Goal: Transaction & Acquisition: Purchase product/service

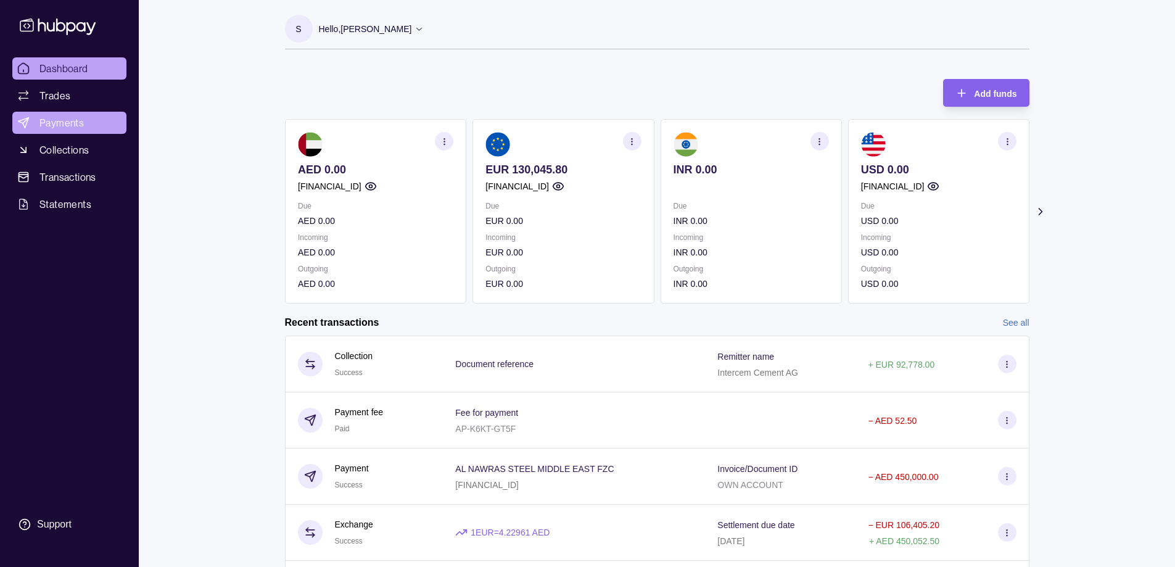
click at [73, 123] on span "Payments" at bounding box center [61, 122] width 44 height 15
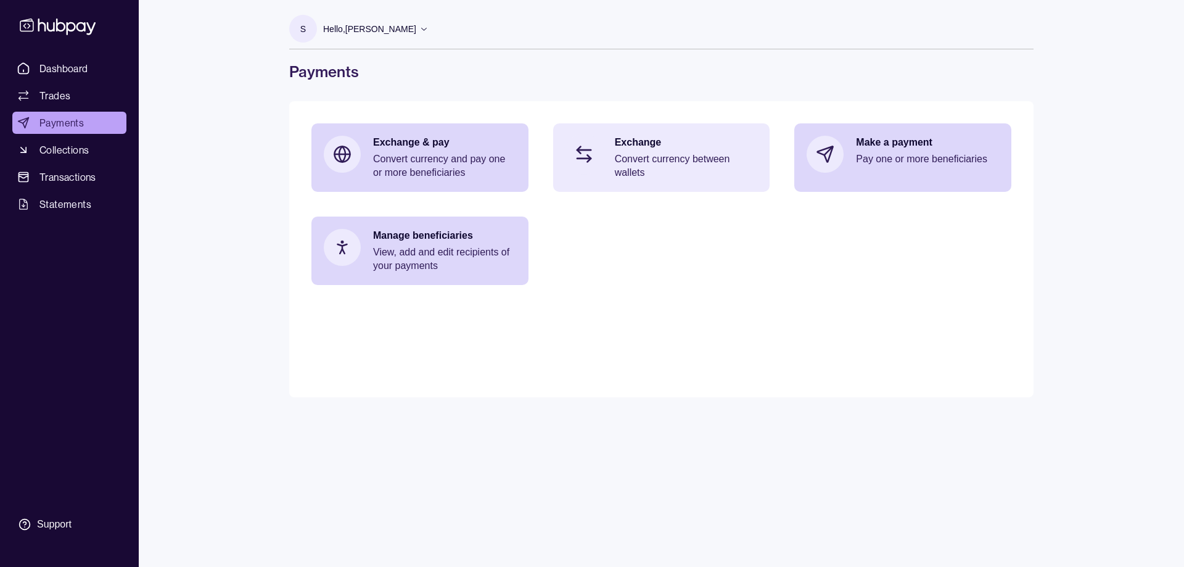
click at [629, 153] on p "Convert currency between wallets" at bounding box center [686, 165] width 143 height 27
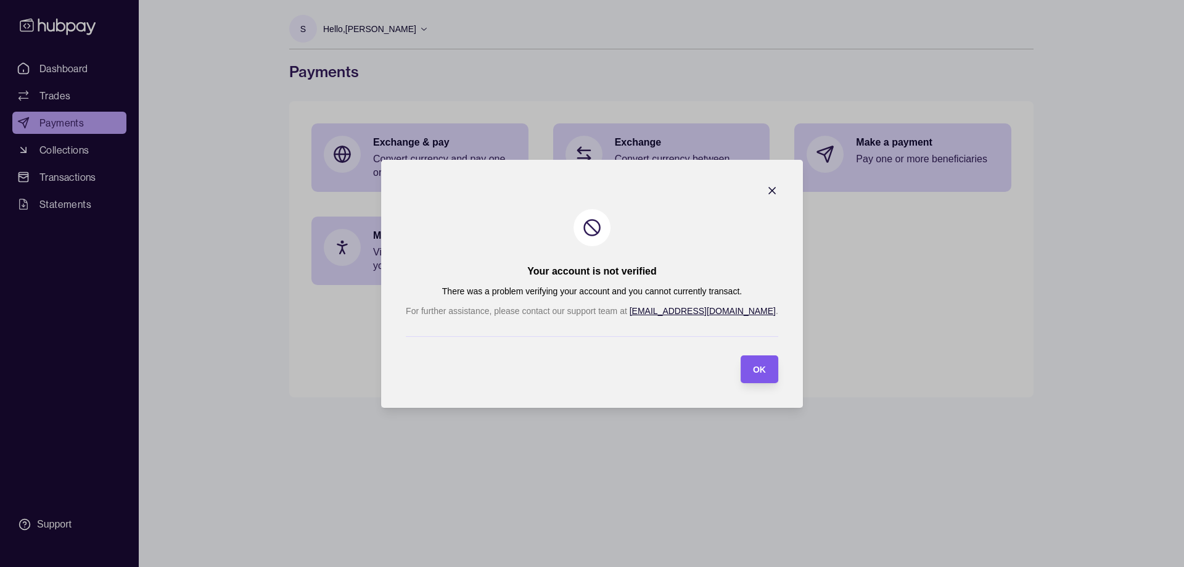
click at [753, 368] on span "OK" at bounding box center [759, 370] width 13 height 10
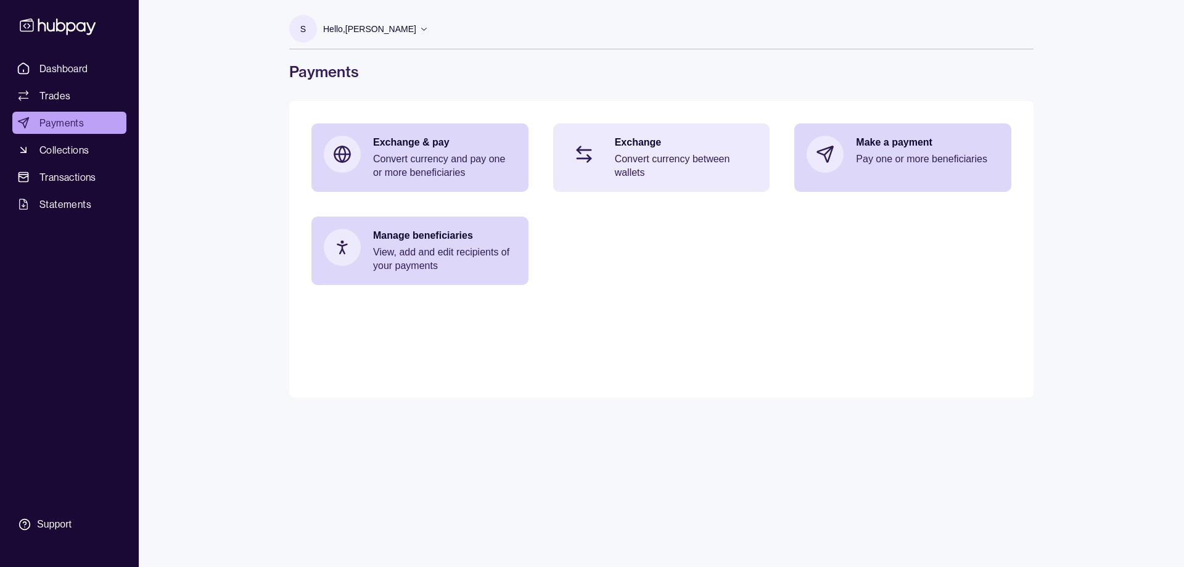
click at [664, 125] on div "Exchange Convert currency between wallets" at bounding box center [661, 157] width 217 height 68
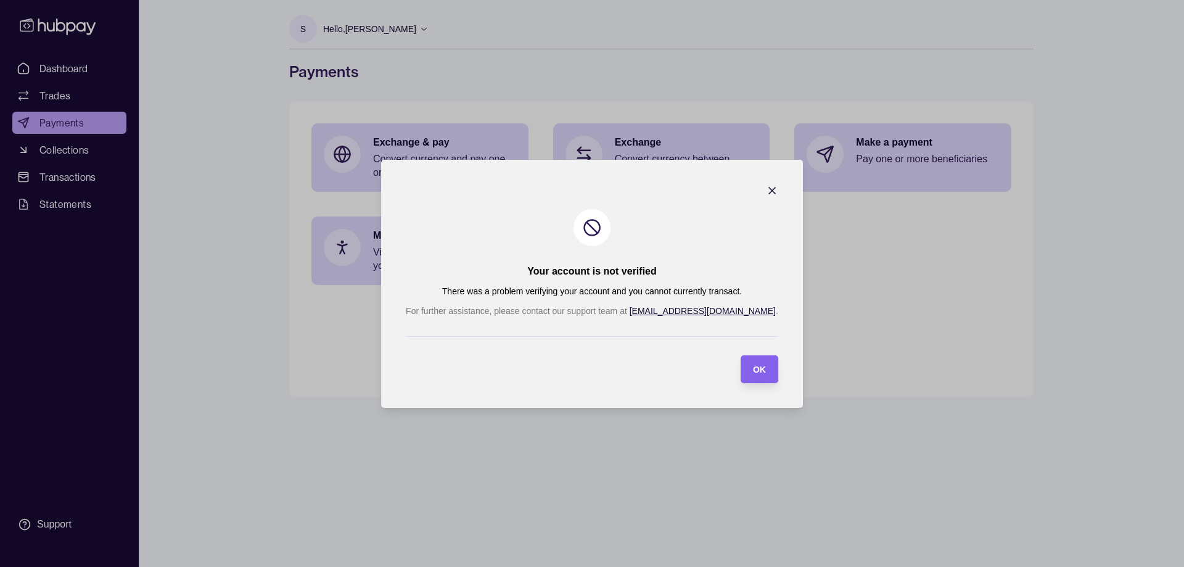
click at [766, 189] on icon "button" at bounding box center [772, 190] width 12 height 12
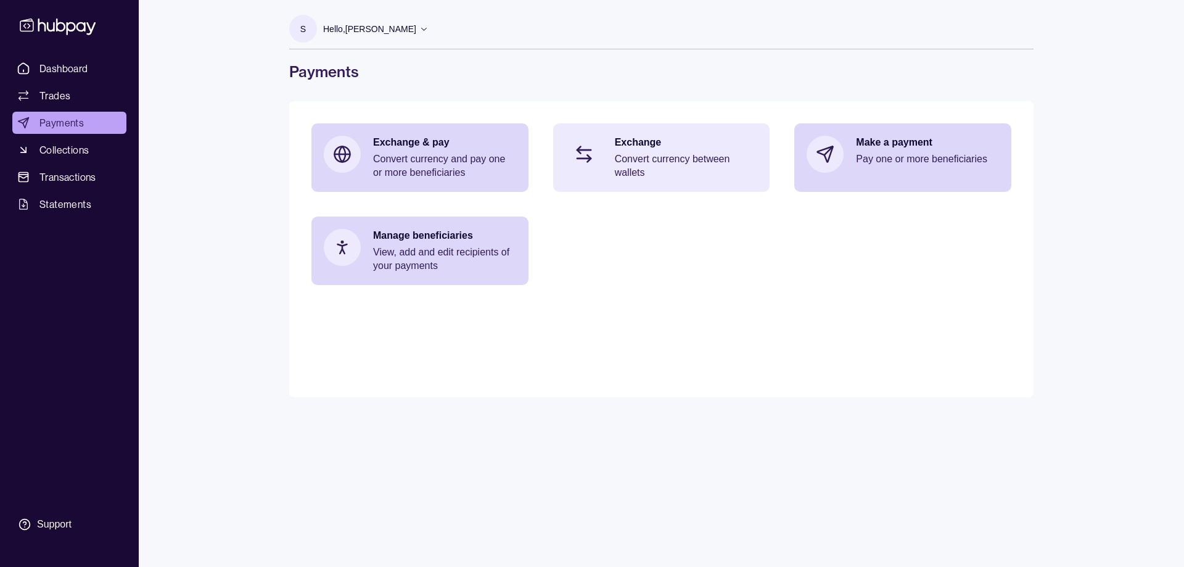
click at [659, 152] on div "Exchange Convert currency between wallets" at bounding box center [686, 158] width 143 height 44
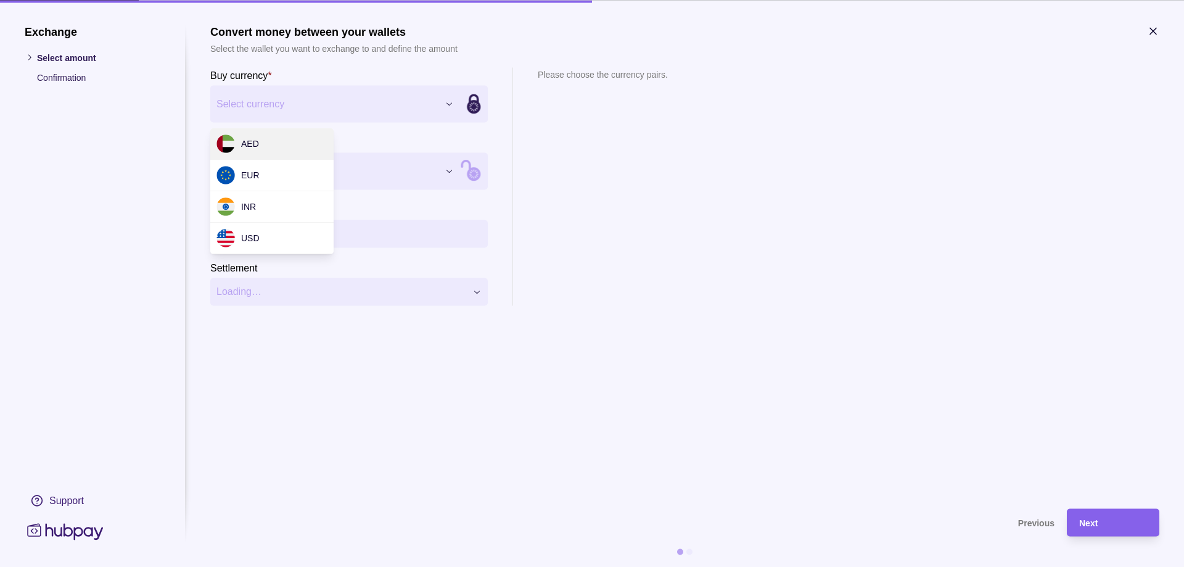
click at [352, 566] on div "Exchange Select amount Confirmation Support Convert money between your wallets …" at bounding box center [592, 567] width 1184 height 0
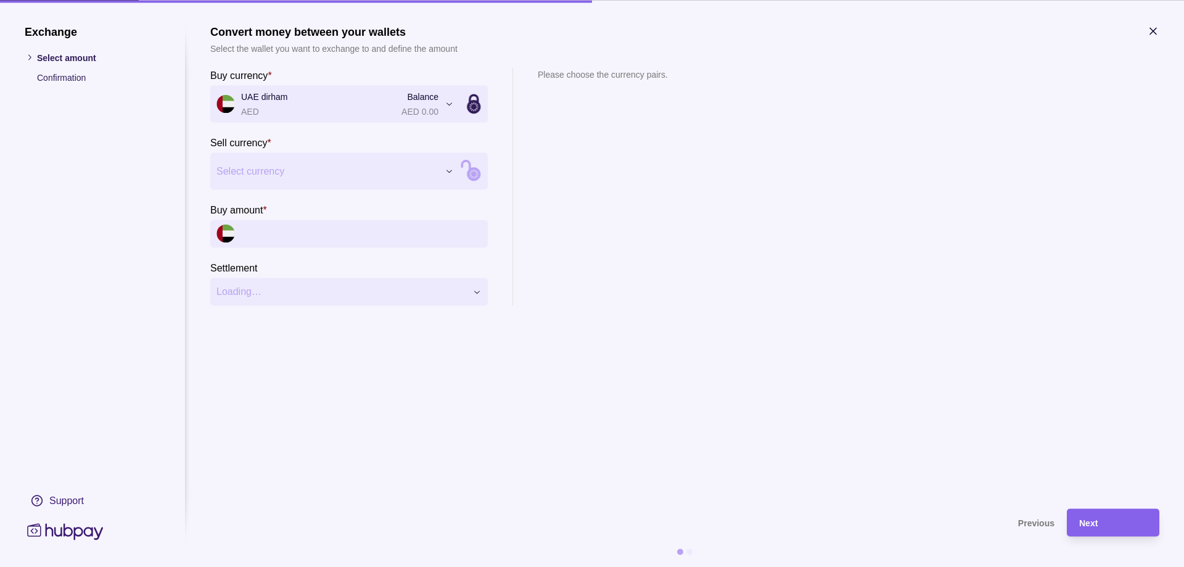
click at [297, 566] on div "Exchange Select amount Confirmation Support Convert money between your wallets …" at bounding box center [592, 567] width 1184 height 0
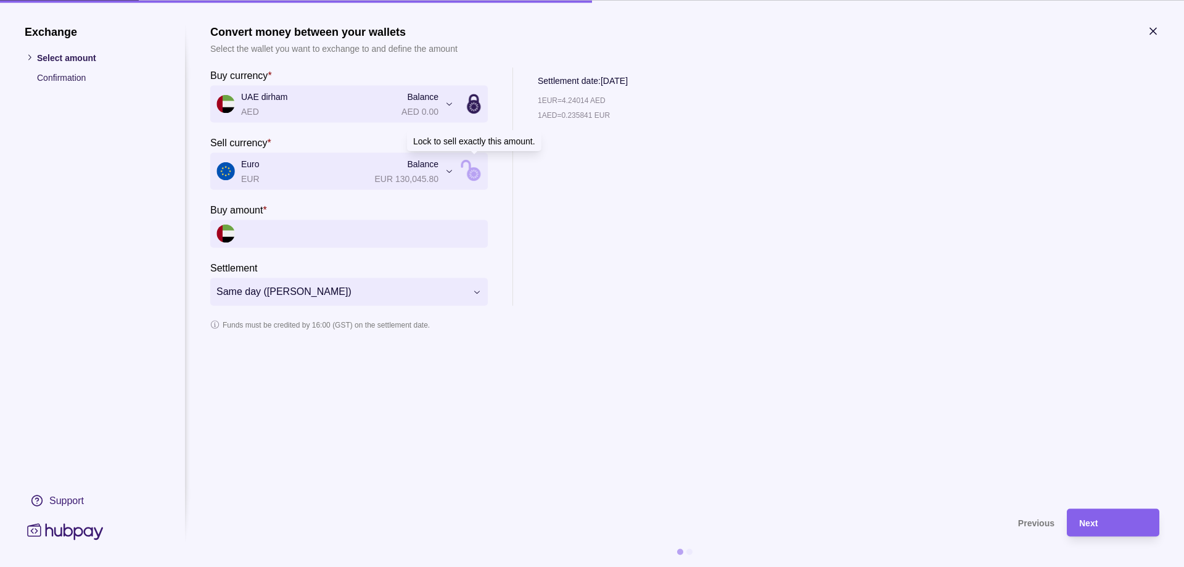
click at [473, 170] on icon at bounding box center [474, 174] width 14 height 14
click at [292, 234] on input "Sell amount *" at bounding box center [361, 234] width 241 height 28
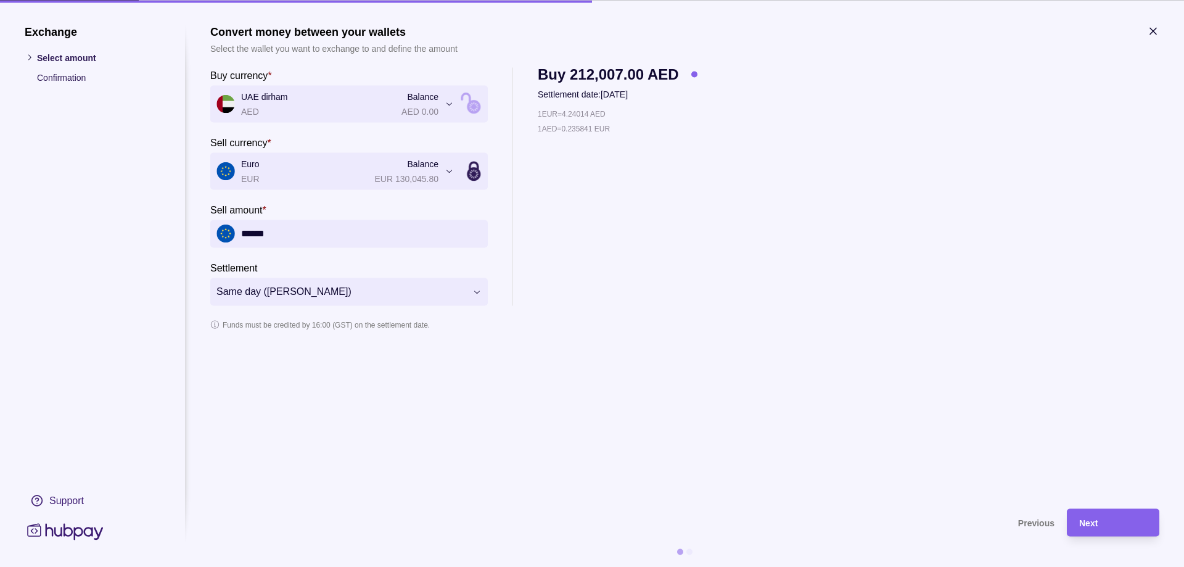
type input "******"
click at [423, 382] on section "**********" at bounding box center [684, 260] width 949 height 471
click at [1107, 523] on div "Next" at bounding box center [1113, 522] width 68 height 15
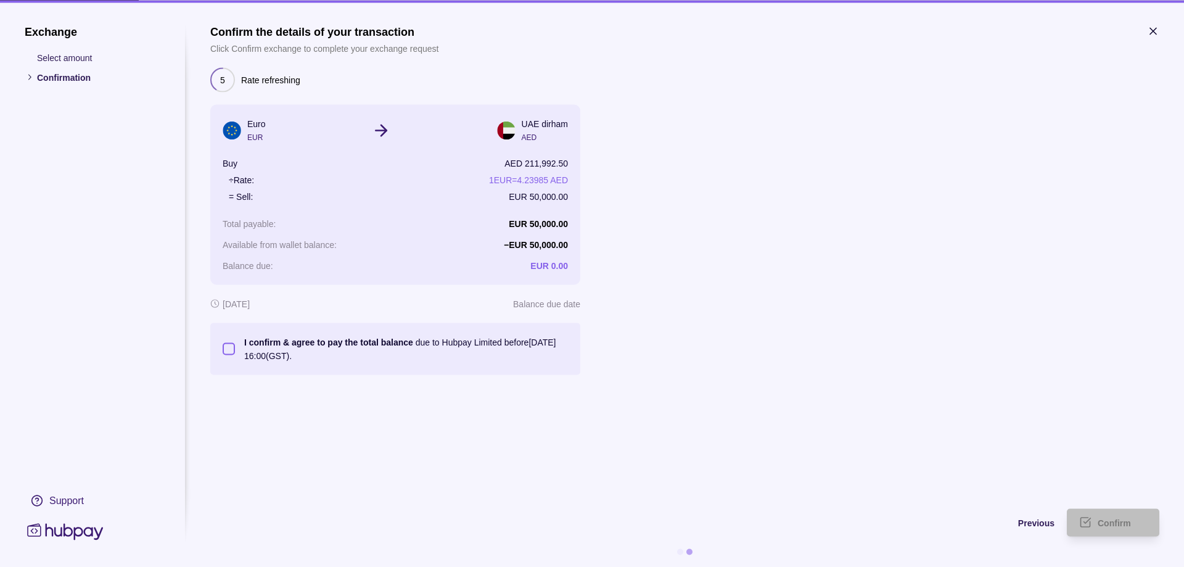
click at [227, 351] on button "I confirm & agree to pay the total balance due to Hubpay Limited before [DATE] …" at bounding box center [229, 348] width 12 height 12
click at [1109, 523] on span "Confirm" at bounding box center [1114, 523] width 33 height 10
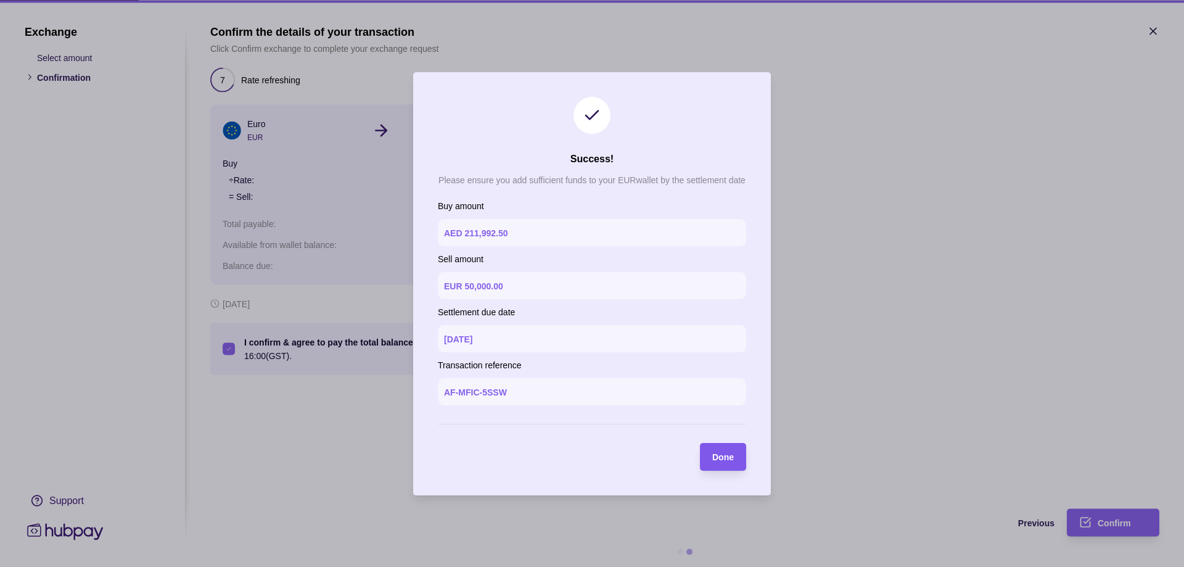
click at [738, 458] on section "Done" at bounding box center [723, 457] width 46 height 28
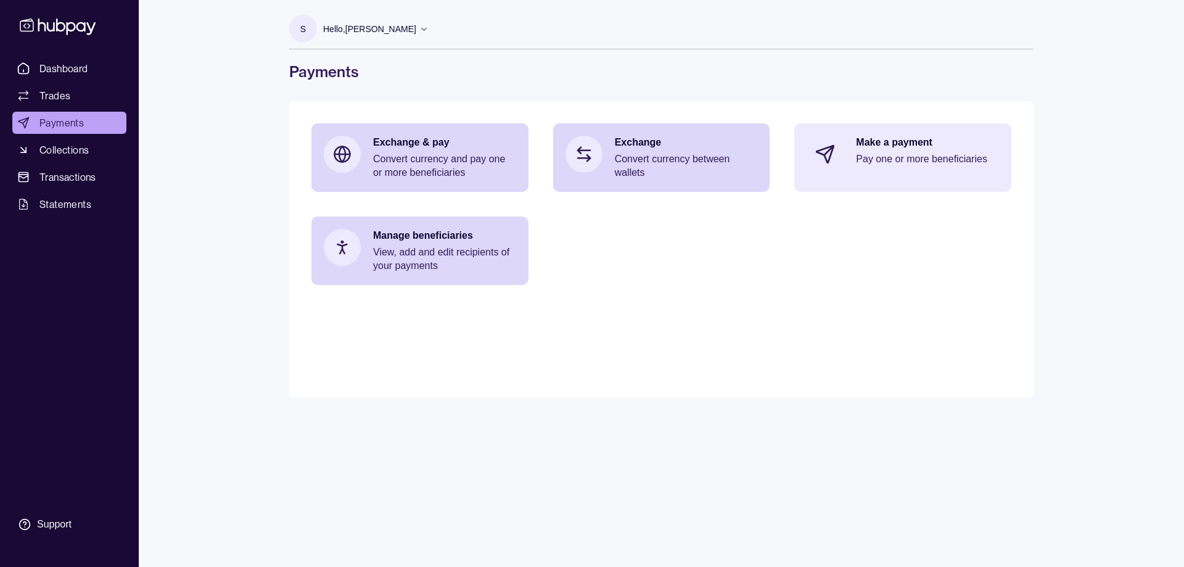
click at [886, 149] on p "Make a payment" at bounding box center [927, 143] width 143 height 14
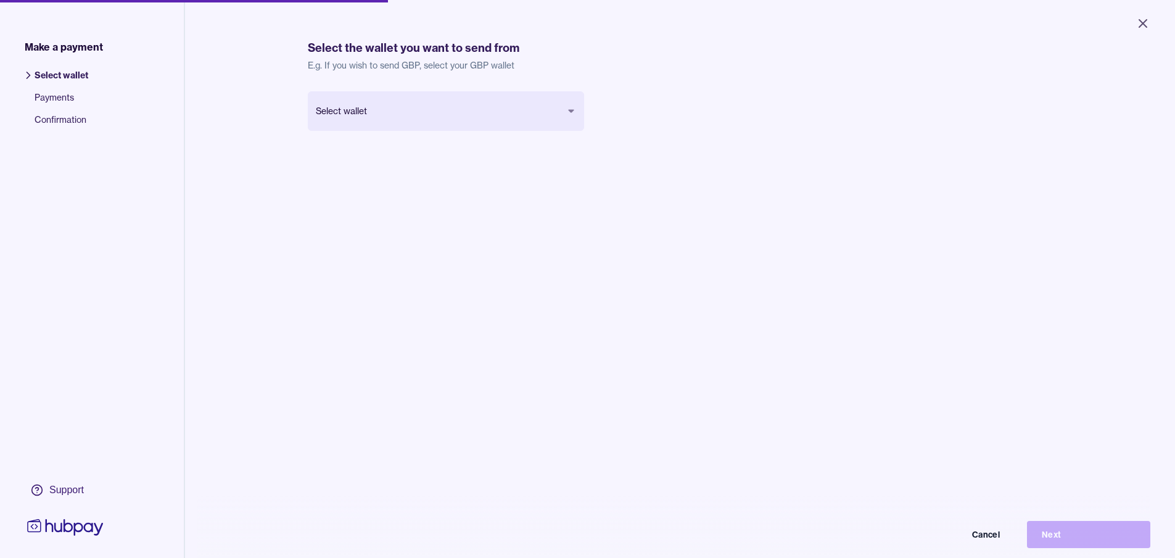
click at [540, 104] on body "Close Make a payment Select wallet Payments Confirmation Support Select the wal…" at bounding box center [587, 279] width 1175 height 558
click at [537, 117] on body "Close Make a payment Select wallet Payments Confirmation Support Select the wal…" at bounding box center [592, 283] width 1184 height 567
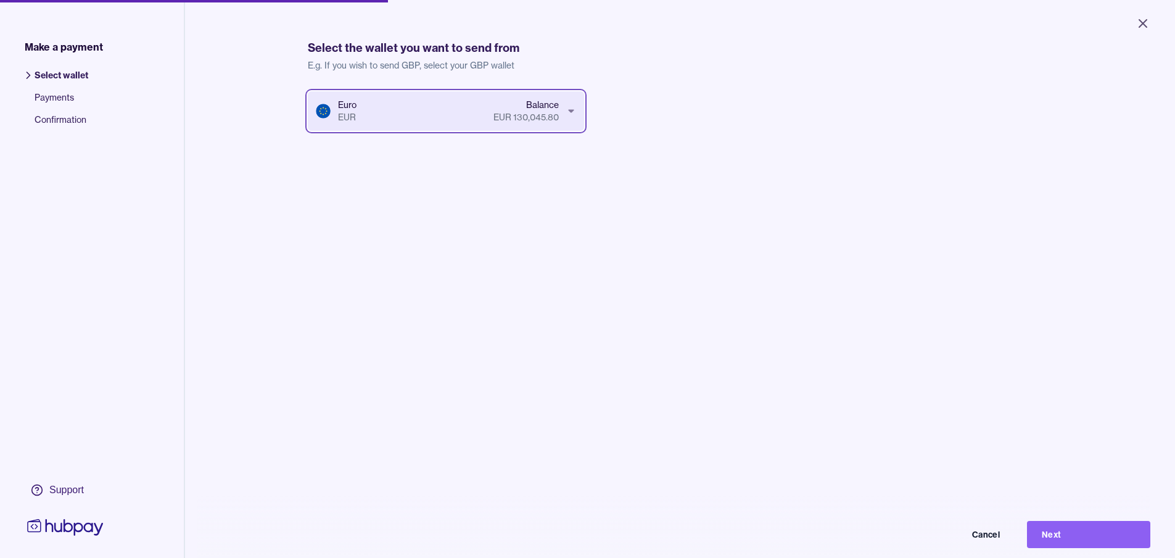
click at [762, 102] on html "Close Make a payment Select wallet Payments Confirmation Support Select the wal…" at bounding box center [587, 279] width 1175 height 558
click at [552, 120] on body "Close Make a payment Select wallet Payments Confirmation Support Select the wal…" at bounding box center [592, 283] width 1184 height 567
click at [553, 130] on body "Close Make a payment Select wallet Payments Confirmation Support Select the wal…" at bounding box center [592, 283] width 1184 height 567
click at [491, 103] on body "Close Make a payment Select wallet Payments Confirmation Support Select the wal…" at bounding box center [592, 283] width 1184 height 567
click at [785, 128] on html "Close Make a payment Select wallet Payments Confirmation Support Select the wal…" at bounding box center [587, 279] width 1175 height 558
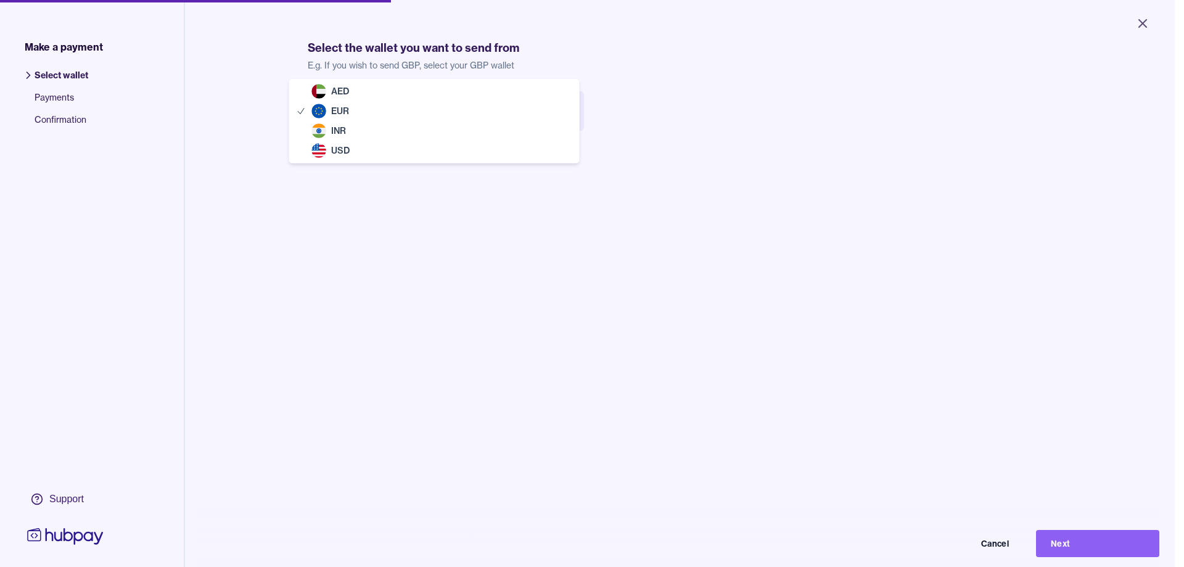
click at [541, 124] on body "Close Make a payment Select wallet Payments Confirmation Support Select the wal…" at bounding box center [587, 283] width 1175 height 567
click at [489, 115] on body "Close Make a payment Select wallet Payments Confirmation Support Select the wal…" at bounding box center [587, 283] width 1175 height 567
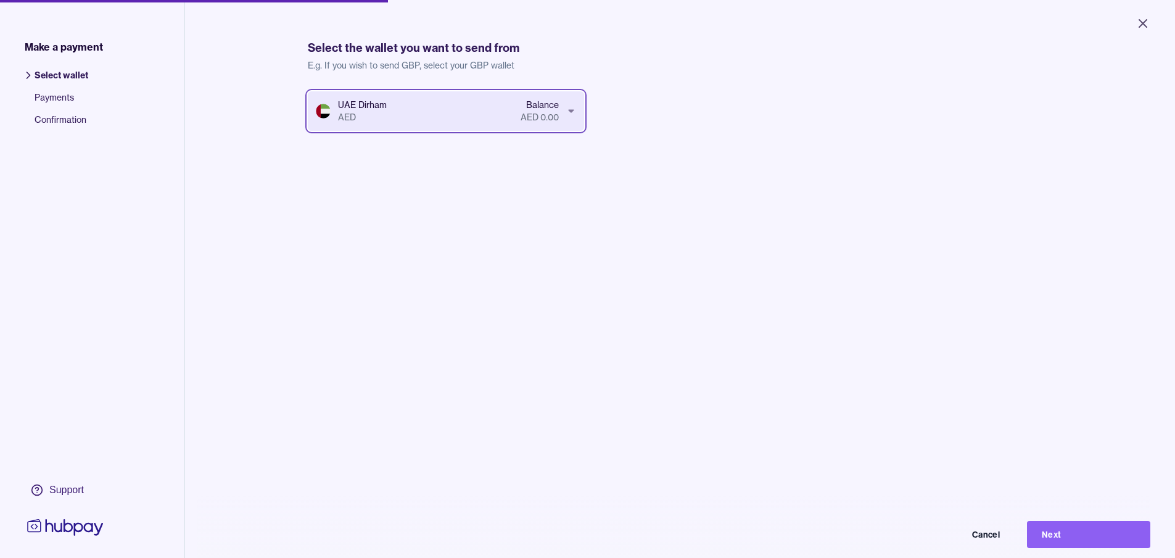
click at [807, 120] on html "Close Make a payment Select wallet Payments Confirmation Support Select the wal…" at bounding box center [587, 279] width 1175 height 558
click at [458, 98] on body "Close Make a payment Select wallet Payments Confirmation Support Select the wal…" at bounding box center [587, 279] width 1175 height 558
click at [449, 112] on body "Close Make a payment Select wallet Payments Confirmation Support Select the wal…" at bounding box center [592, 283] width 1184 height 567
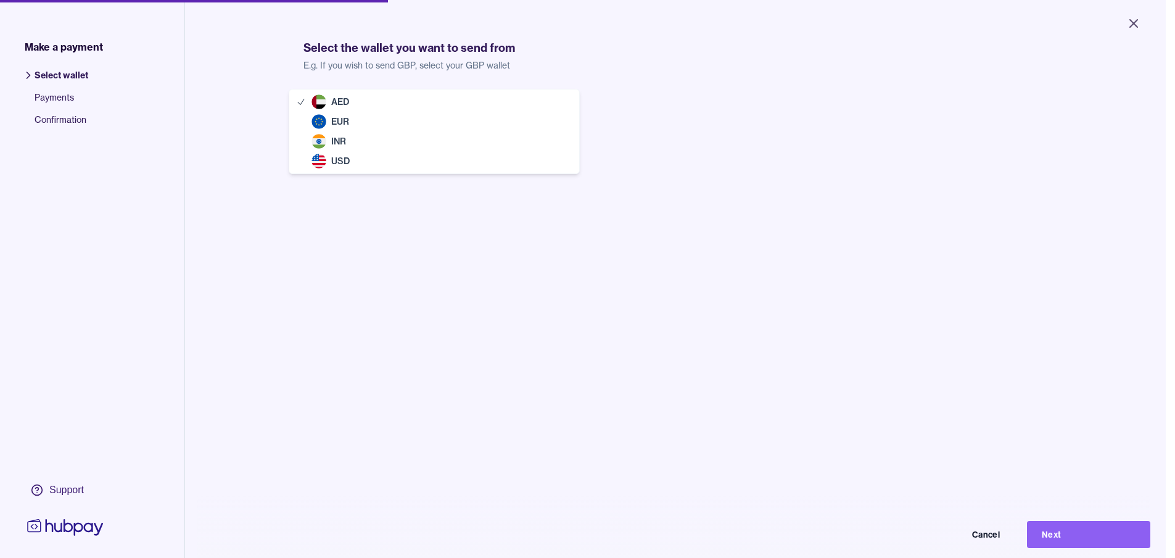
click at [450, 109] on body "Close Make a payment Select wallet Payments Confirmation Support Select the wal…" at bounding box center [583, 279] width 1166 height 558
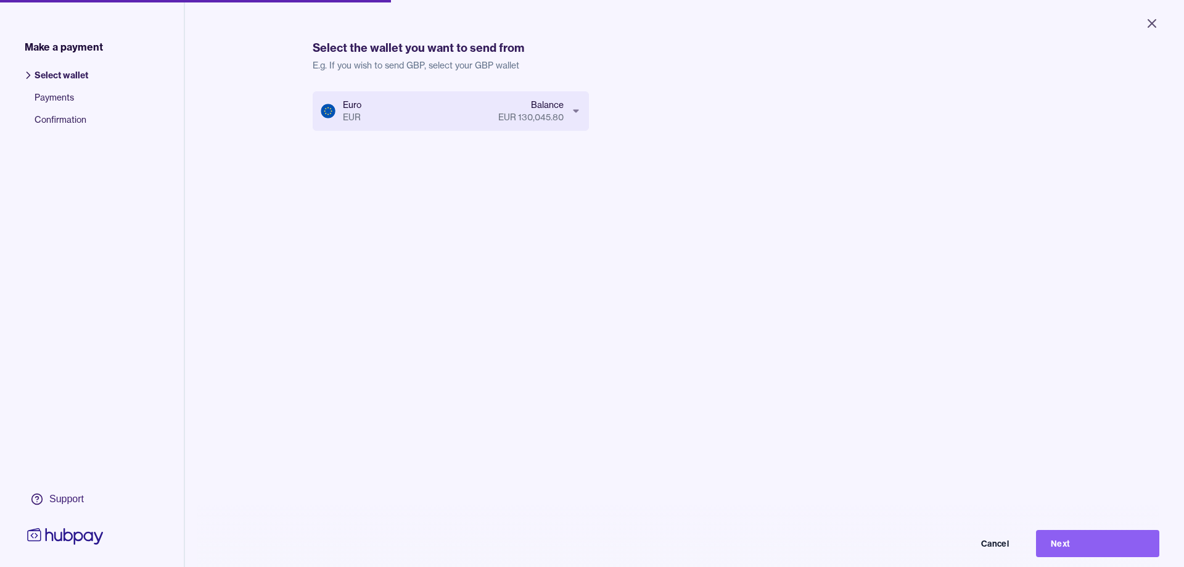
click at [572, 122] on body "Close Make a payment Select wallet Payments Confirmation Support Select the wal…" at bounding box center [592, 283] width 1184 height 567
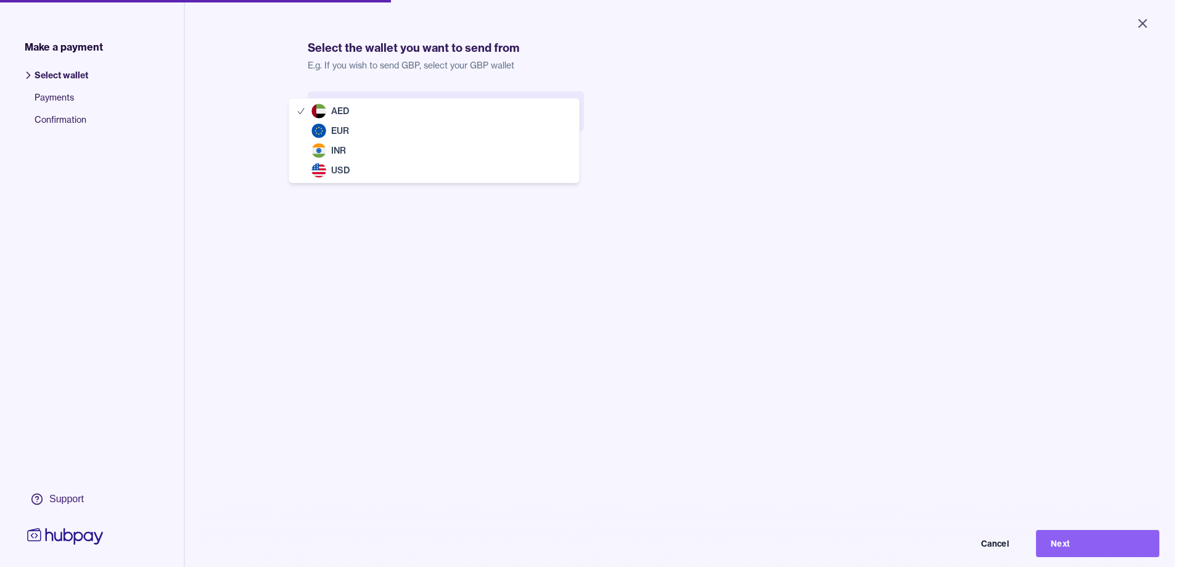
click at [561, 122] on body "Close Make a payment Select wallet Payments Confirmation Support Select the wal…" at bounding box center [587, 283] width 1175 height 567
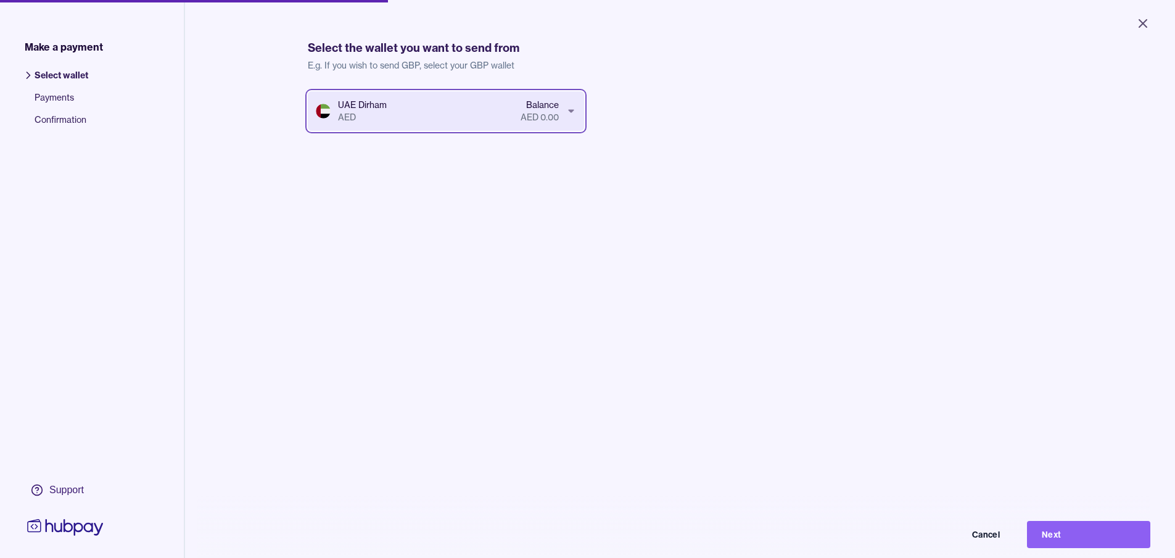
click at [609, 103] on html "Close Make a payment Select wallet Payments Confirmation Support Select the wal…" at bounding box center [587, 279] width 1175 height 558
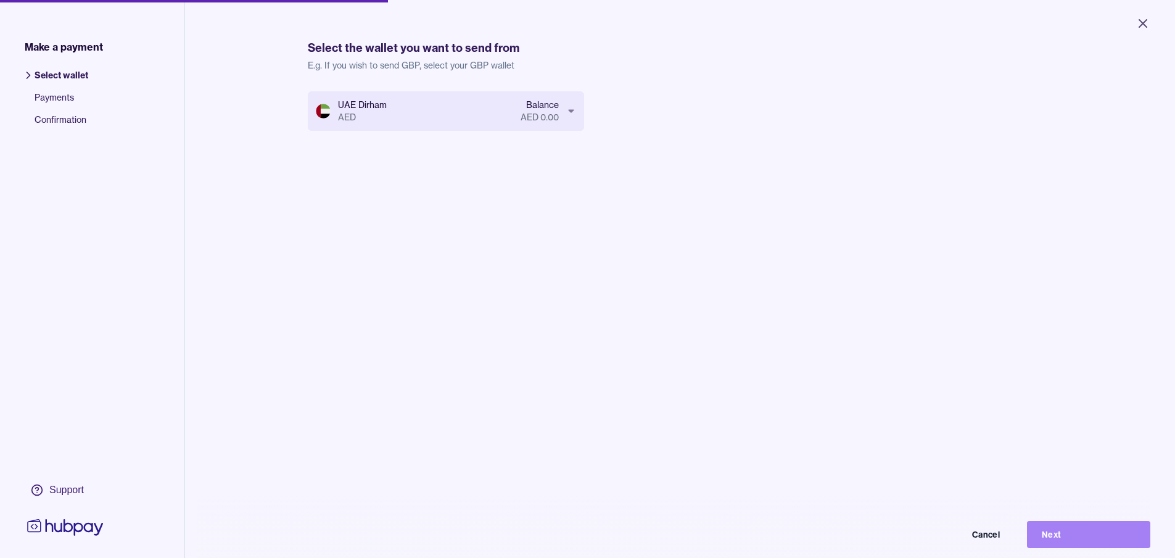
click at [1056, 542] on button "Next" at bounding box center [1088, 534] width 123 height 27
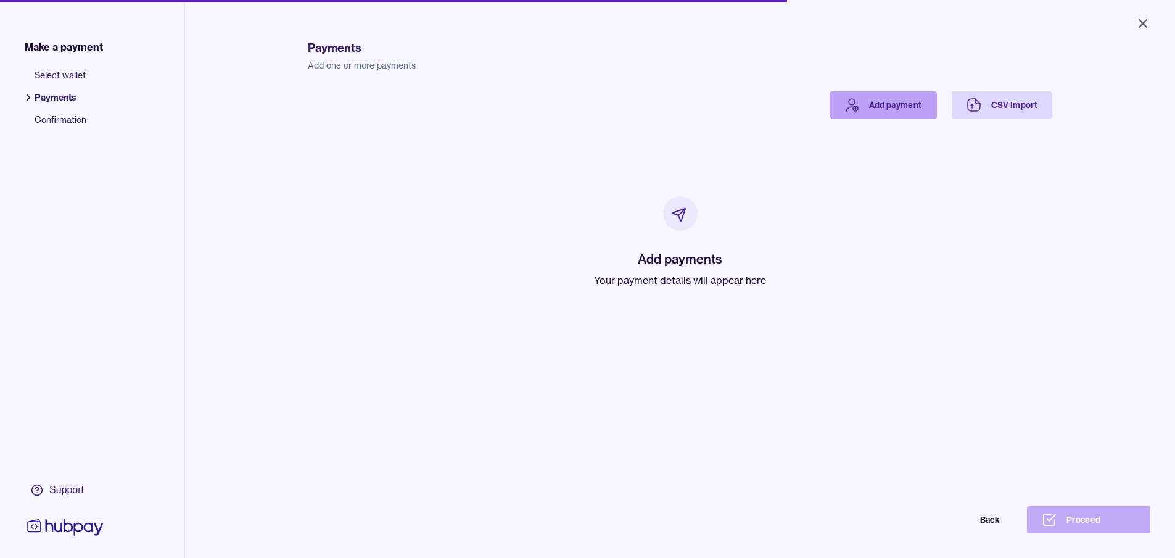
click at [910, 107] on link "Add payment" at bounding box center [883, 104] width 107 height 27
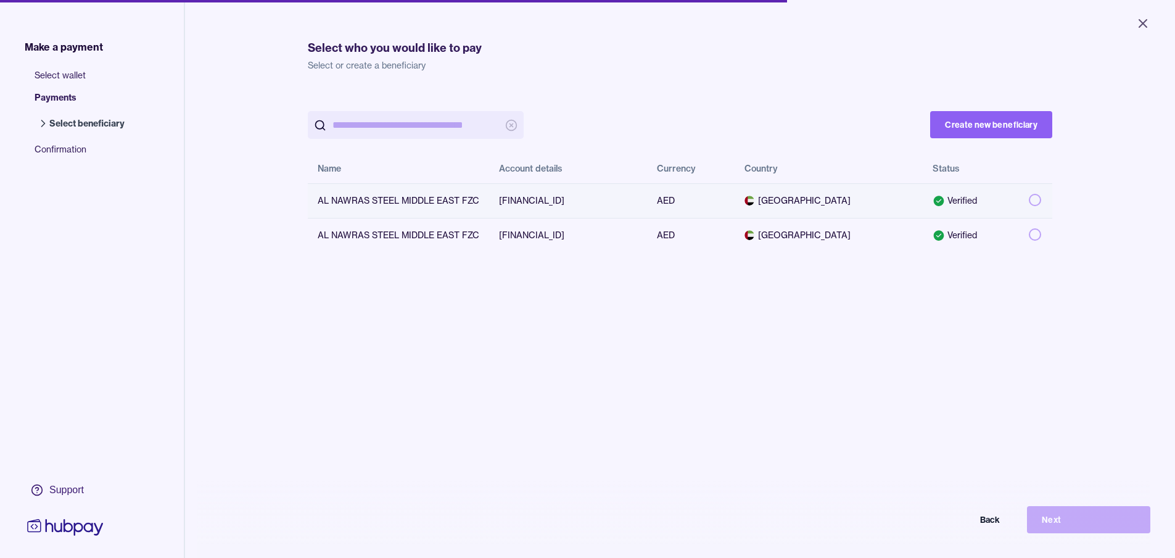
click at [1029, 200] on button "button" at bounding box center [1035, 200] width 12 height 12
click at [1088, 527] on button "Next" at bounding box center [1088, 519] width 123 height 27
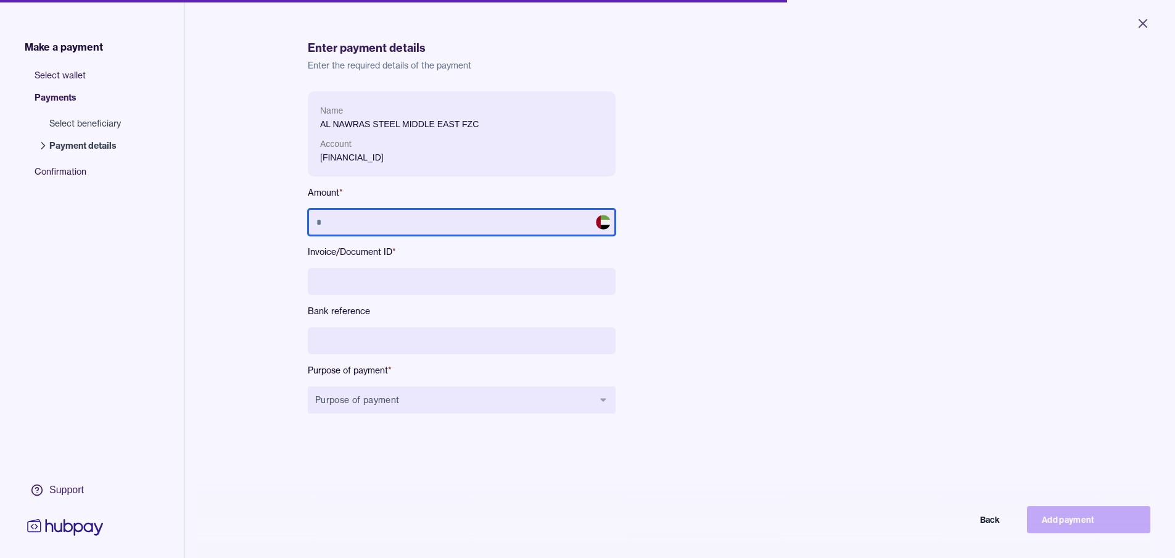
click at [522, 225] on input "text" at bounding box center [462, 221] width 308 height 27
type input "*******"
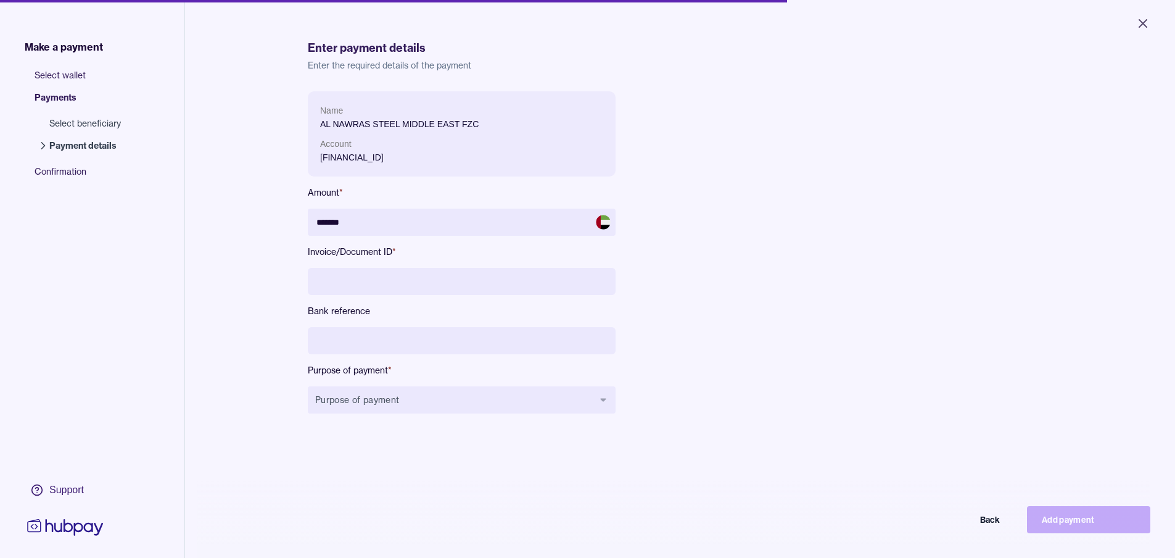
click at [714, 340] on div "Name AL NAWRAS STEEL MIDDLE EAST FZC Account [FINANCIAL_ID] Amount * ******* In…" at bounding box center [584, 262] width 553 height 342
click at [566, 283] on input at bounding box center [462, 281] width 308 height 27
type input "**********"
click at [423, 342] on input at bounding box center [462, 340] width 308 height 27
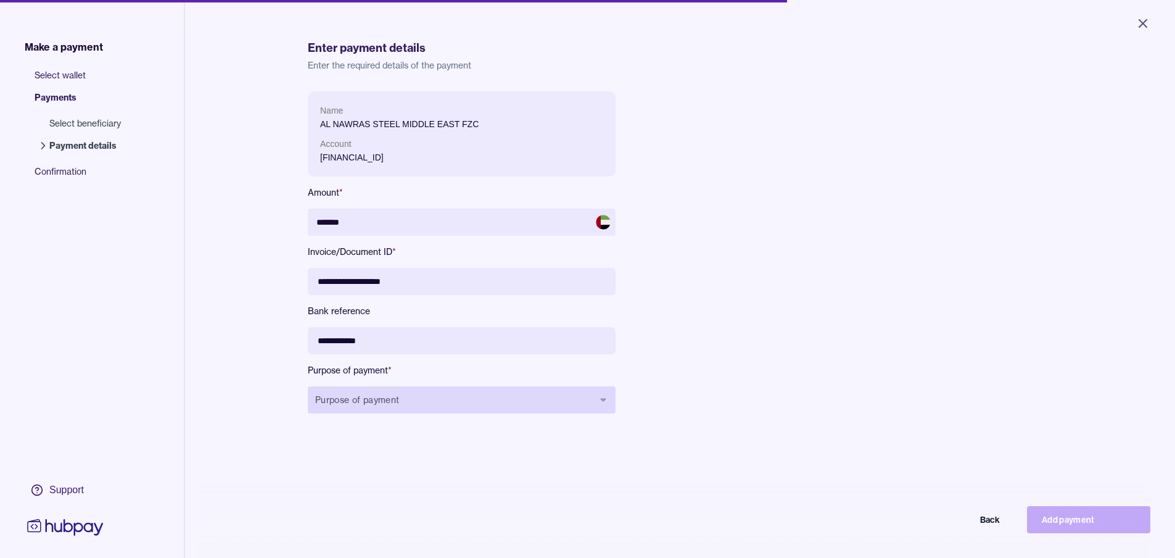
type input "**********"
click at [434, 397] on button "Purpose of payment" at bounding box center [462, 399] width 308 height 27
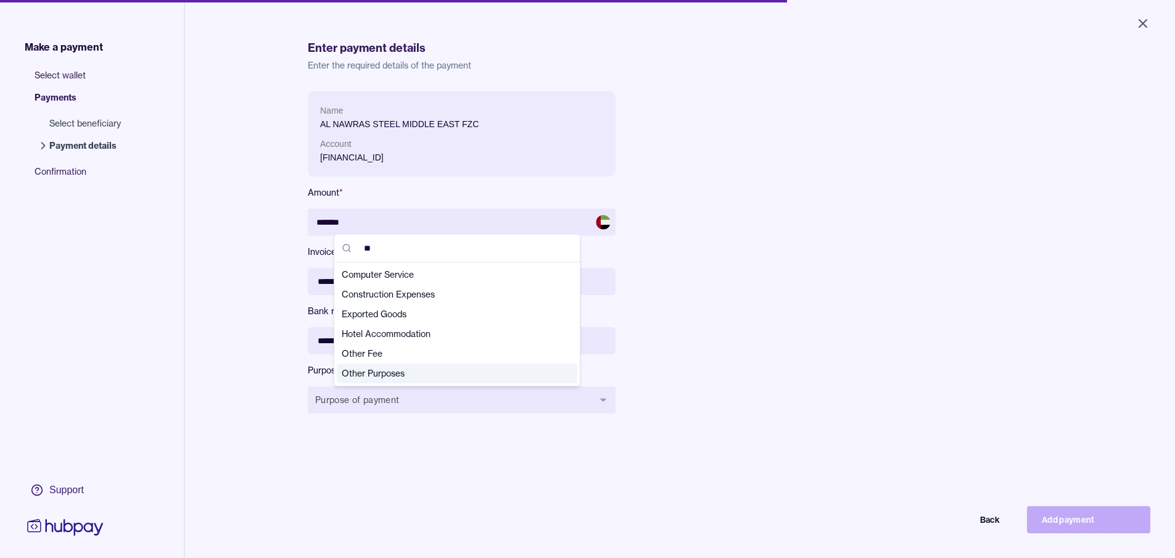
type input "**"
click at [431, 375] on span "Other Purposes" at bounding box center [450, 373] width 216 height 12
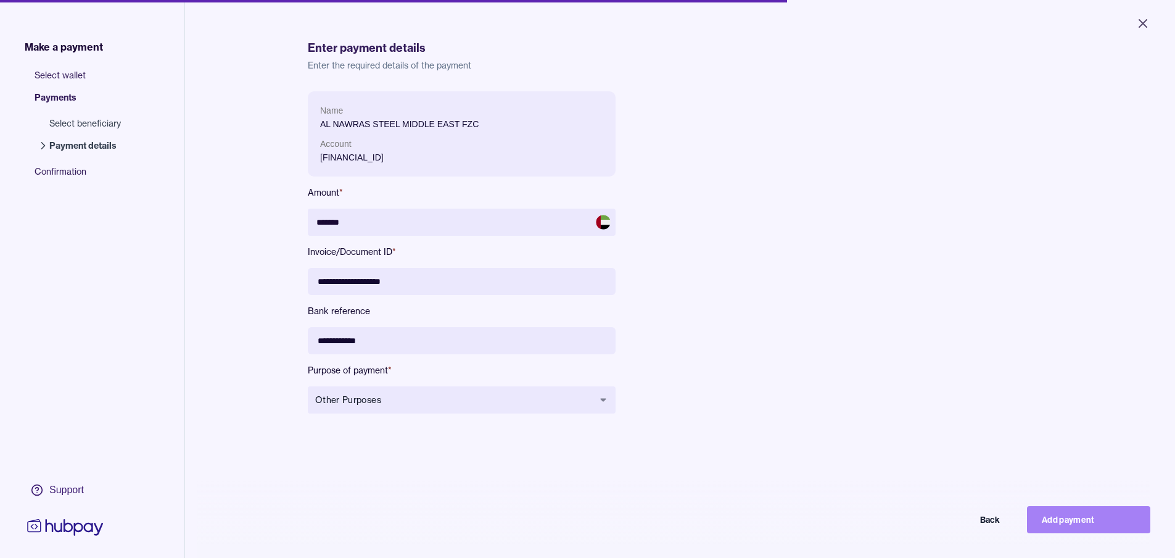
click at [1081, 519] on button "Add payment" at bounding box center [1088, 519] width 123 height 27
type input "******"
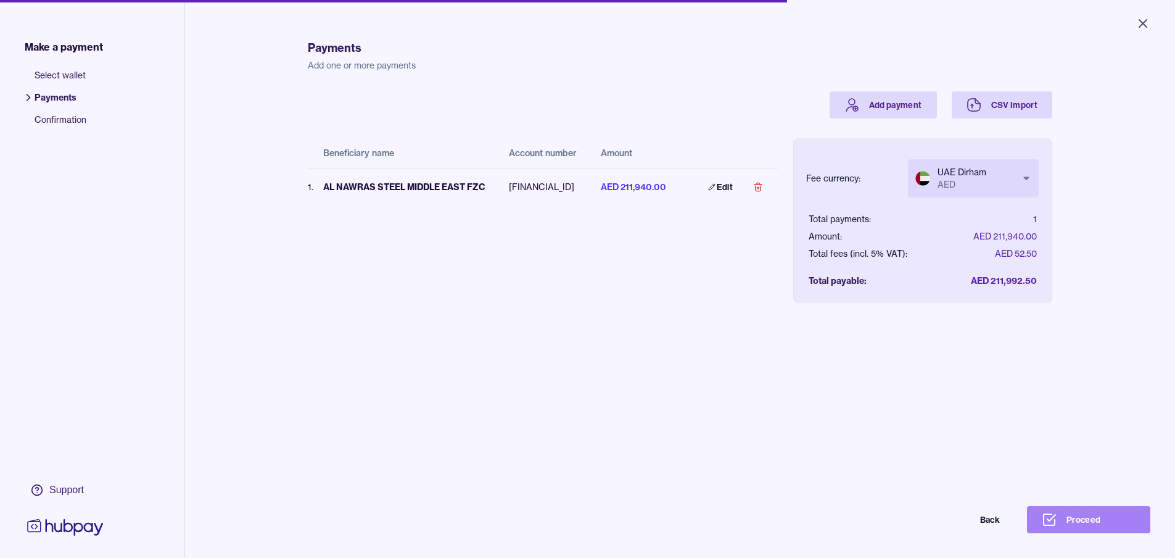
click at [1102, 531] on button "Proceed" at bounding box center [1088, 519] width 123 height 27
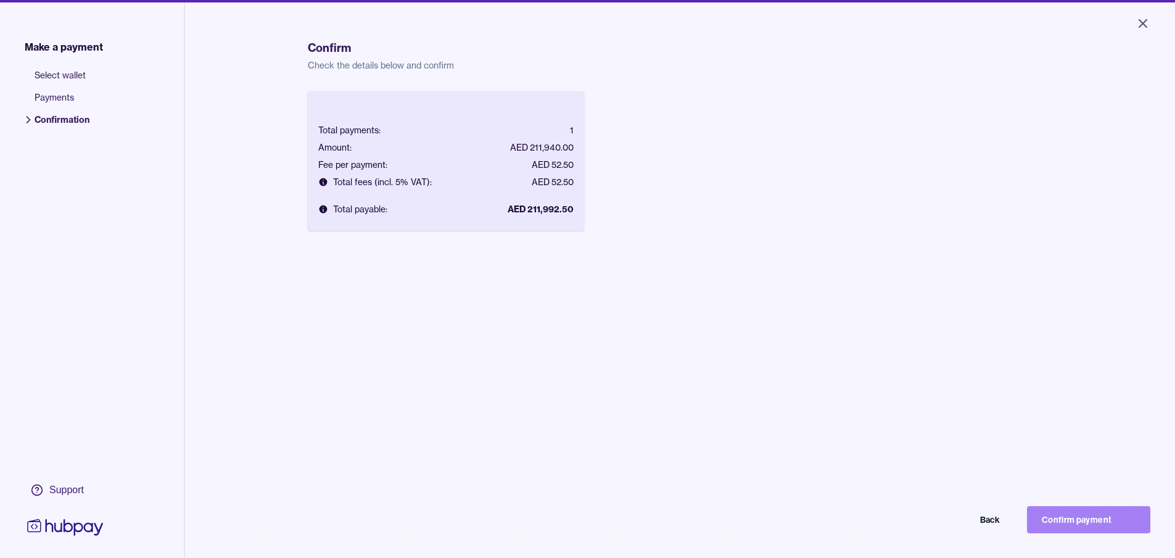
click at [1100, 533] on button "Confirm payment" at bounding box center [1088, 519] width 123 height 27
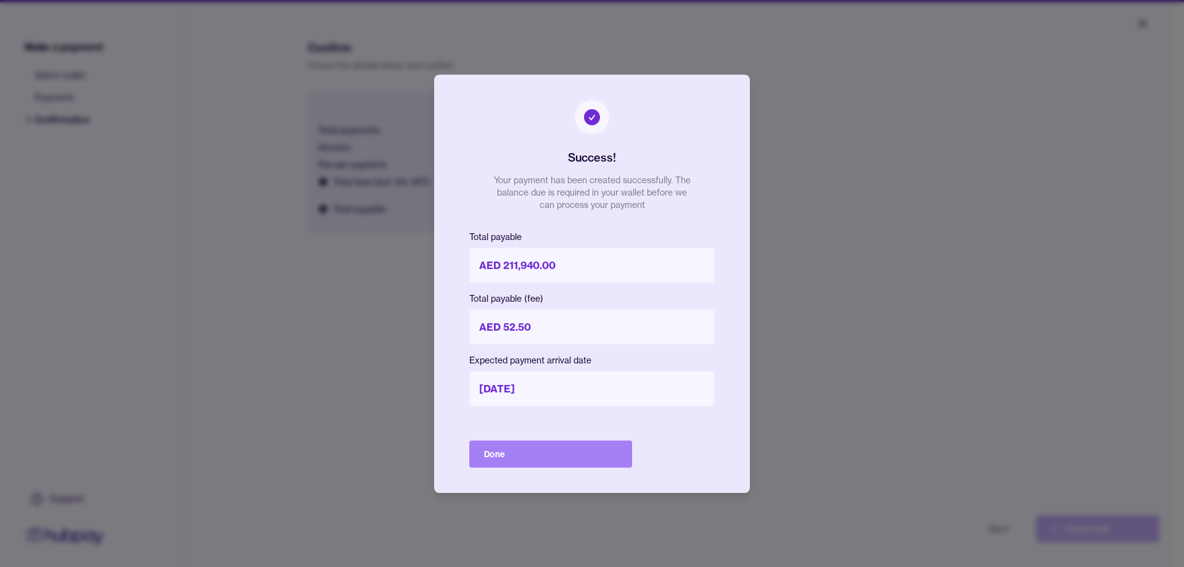
click at [528, 452] on button "Done" at bounding box center [550, 453] width 163 height 27
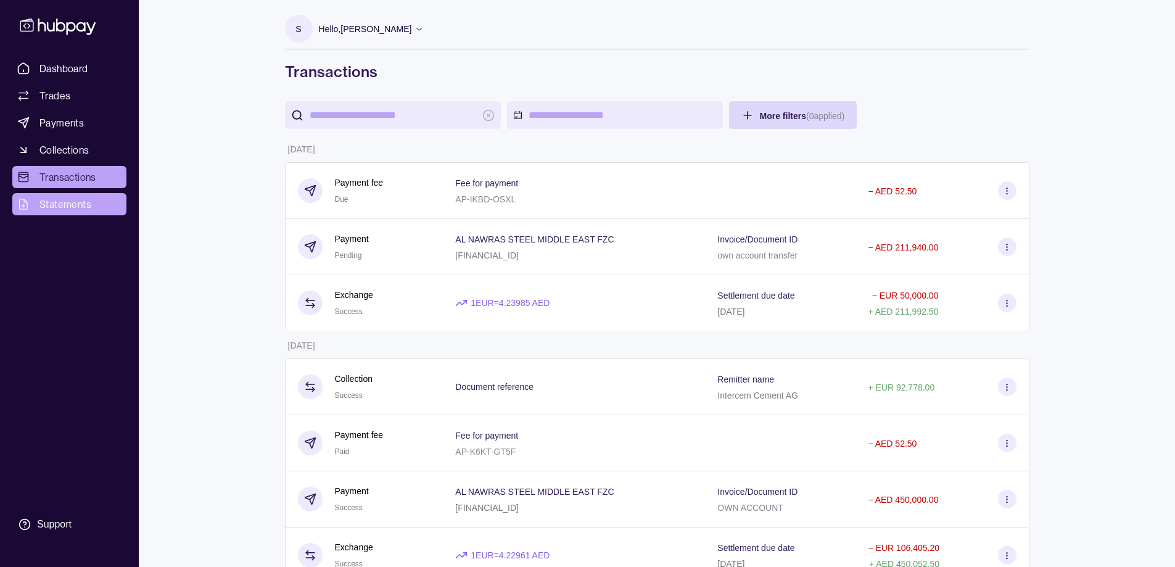
click at [60, 210] on span "Statements" at bounding box center [65, 204] width 52 height 15
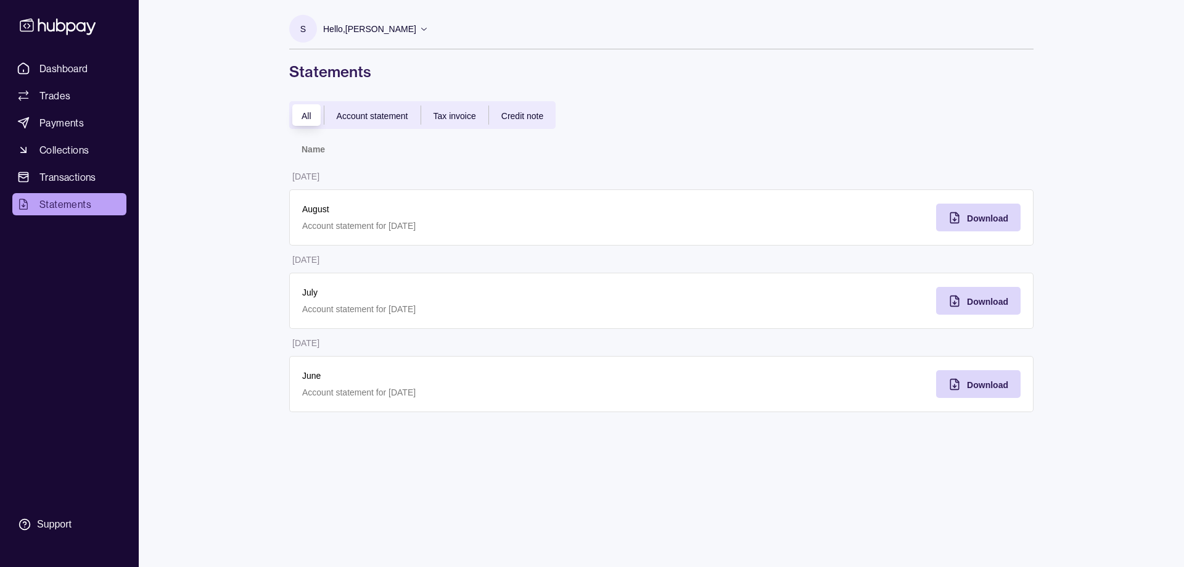
click at [381, 118] on span "Account statement" at bounding box center [373, 116] width 72 height 10
click at [304, 117] on span "All" at bounding box center [307, 116] width 10 height 10
click at [64, 180] on span "Transactions" at bounding box center [67, 177] width 57 height 15
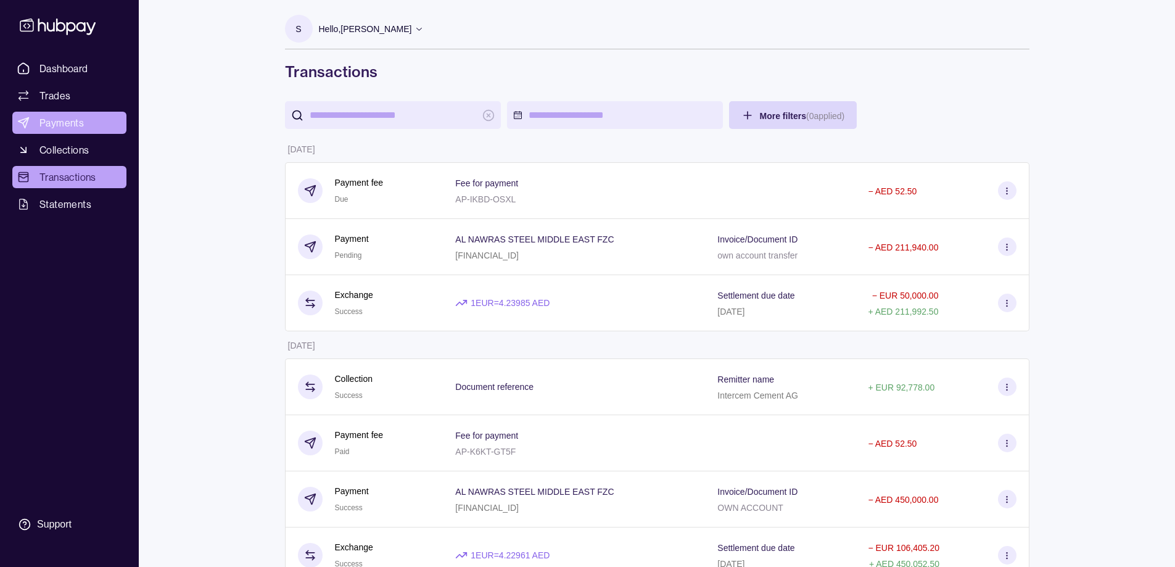
click at [47, 120] on span "Payments" at bounding box center [61, 122] width 44 height 15
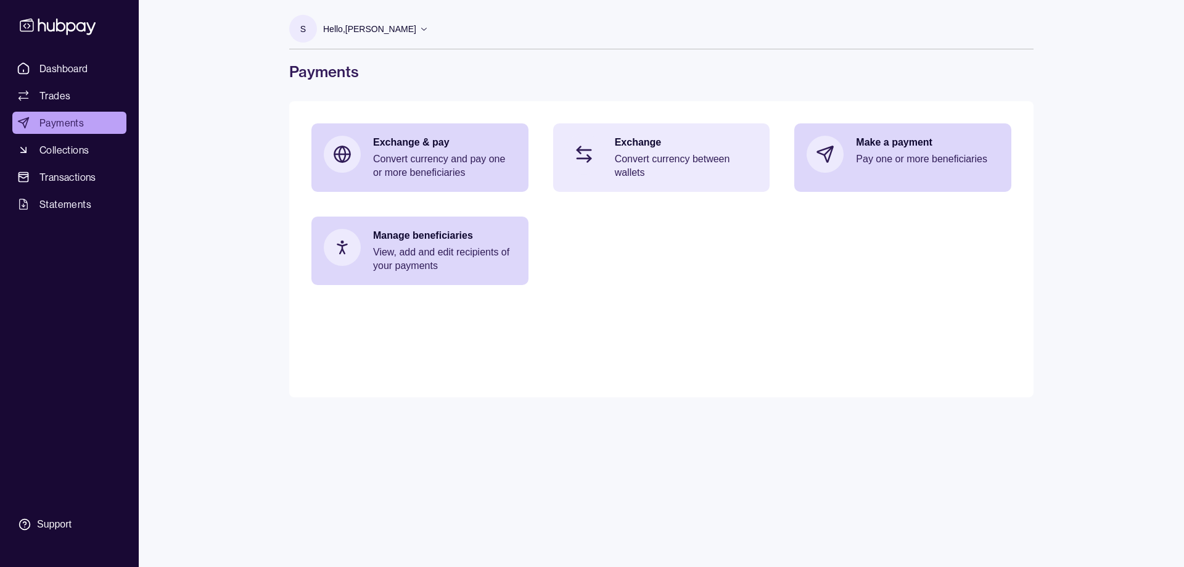
click at [690, 162] on p "Convert currency between wallets" at bounding box center [686, 165] width 143 height 27
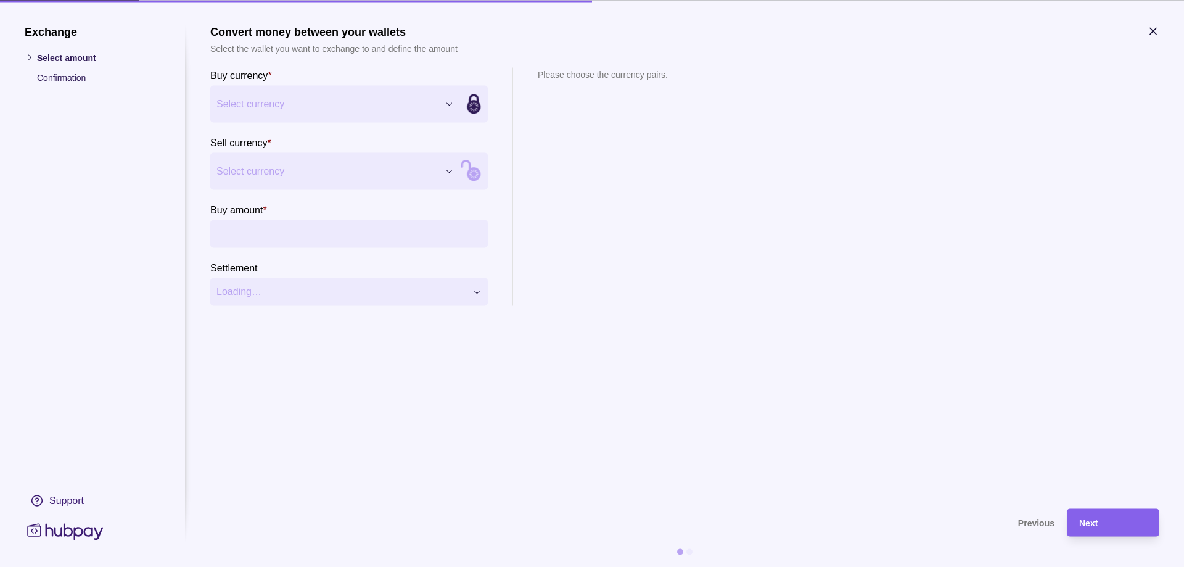
click at [1147, 28] on icon "button" at bounding box center [1153, 31] width 12 height 12
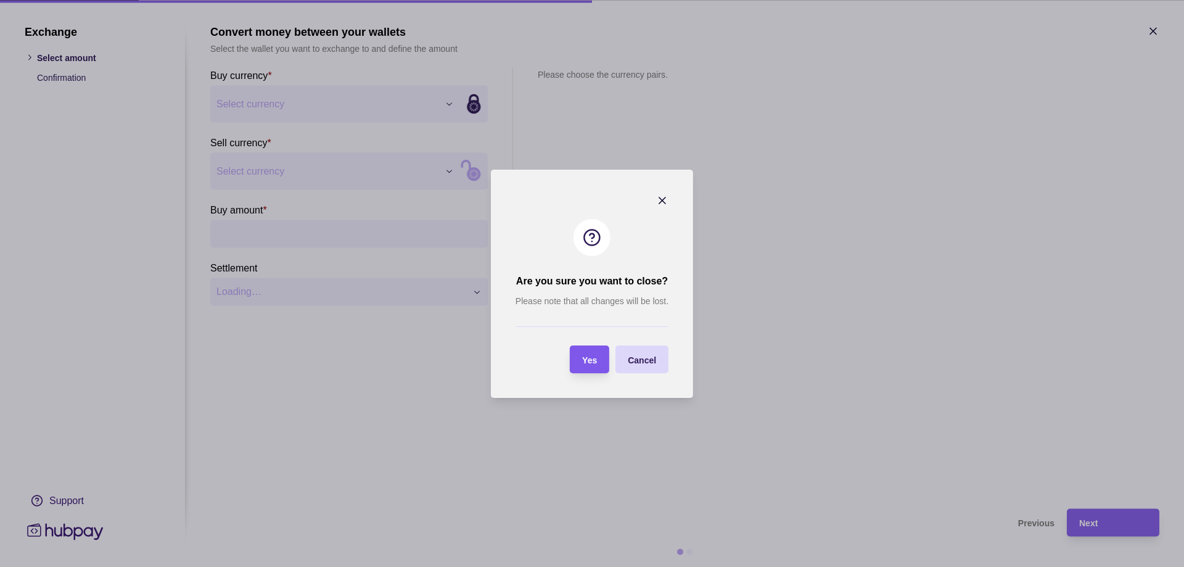
click at [596, 362] on span "Yes" at bounding box center [589, 360] width 15 height 10
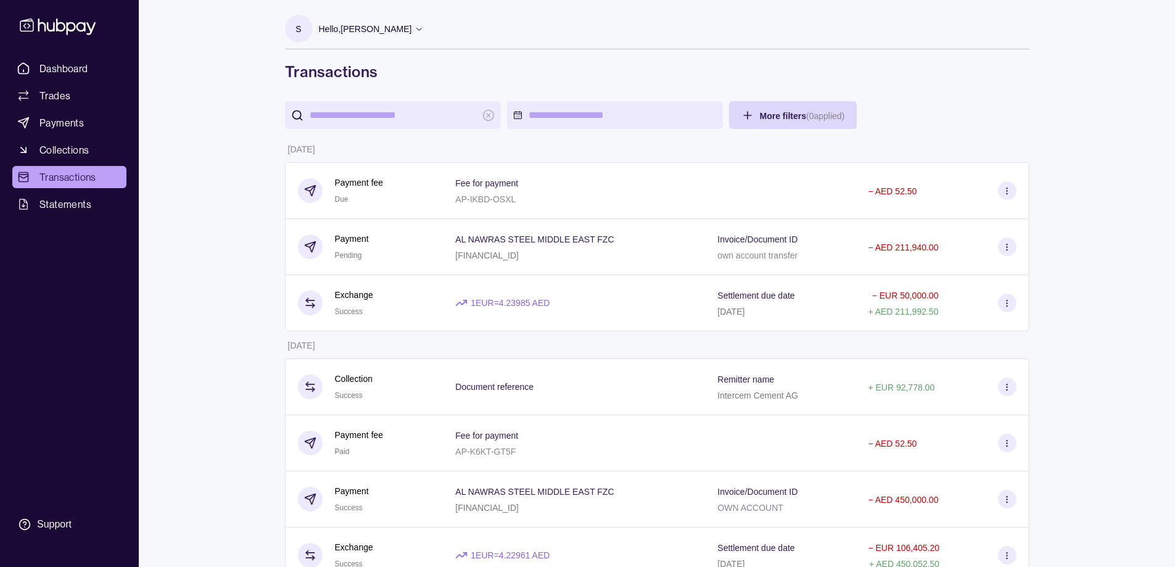
click at [402, 37] on div "Hello, [PERSON_NAME]" at bounding box center [371, 29] width 105 height 26
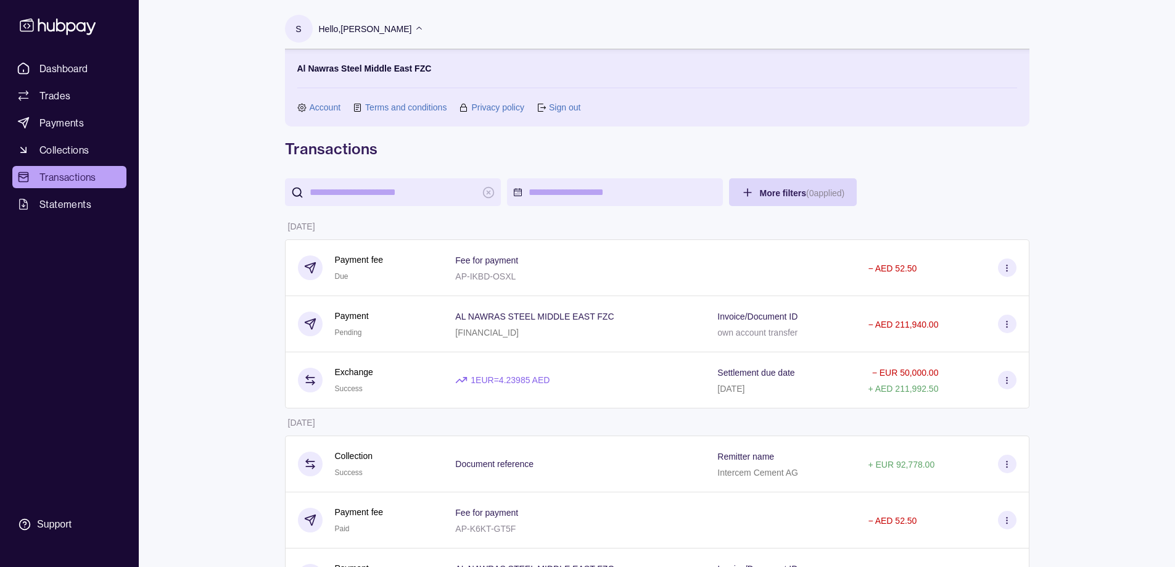
click at [412, 27] on p "Hello, [PERSON_NAME]" at bounding box center [365, 29] width 93 height 14
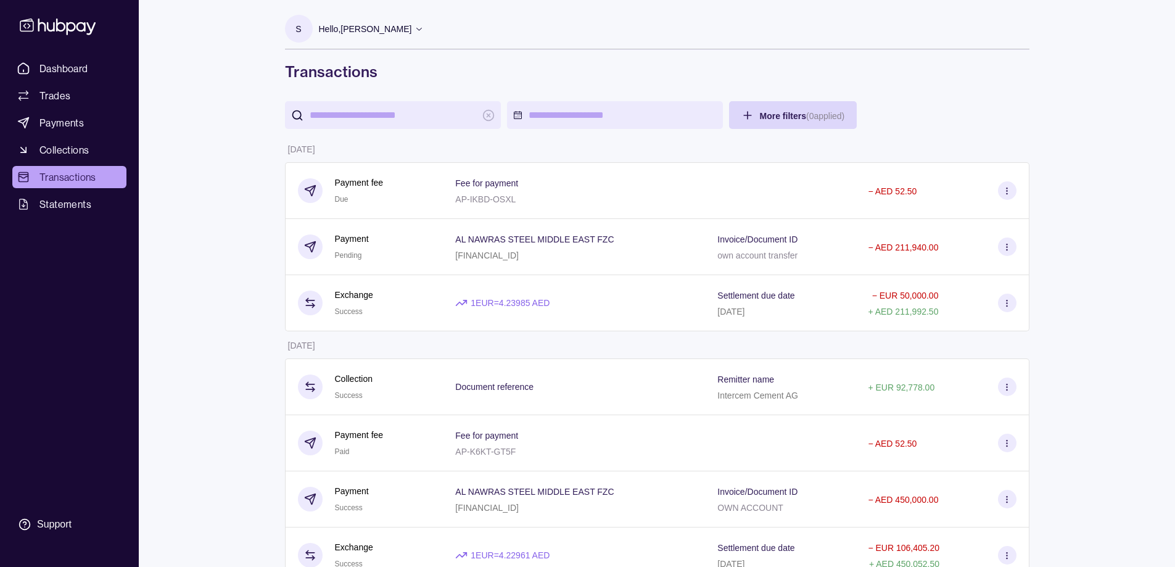
click at [424, 30] on icon at bounding box center [419, 28] width 9 height 9
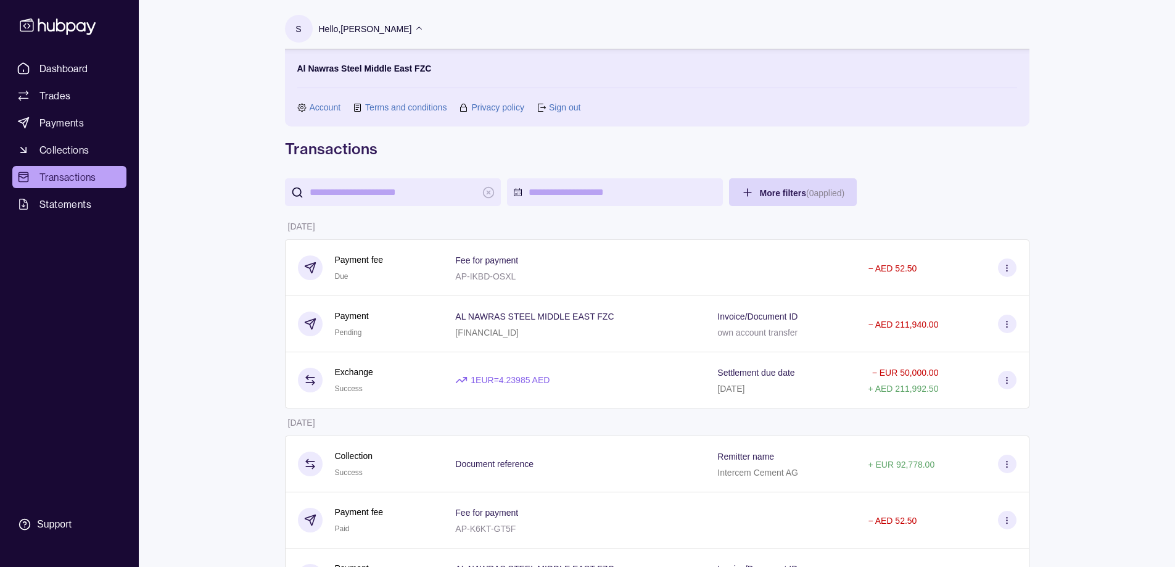
click at [484, 27] on section "S Hello, [PERSON_NAME] Al Nawras Steel Middle East FZC Account Terms and condit…" at bounding box center [657, 71] width 745 height 112
click at [555, 110] on link "Sign out" at bounding box center [564, 108] width 31 height 14
click at [550, 105] on link "Sign out" at bounding box center [564, 108] width 31 height 14
